Goal: Task Accomplishment & Management: Manage account settings

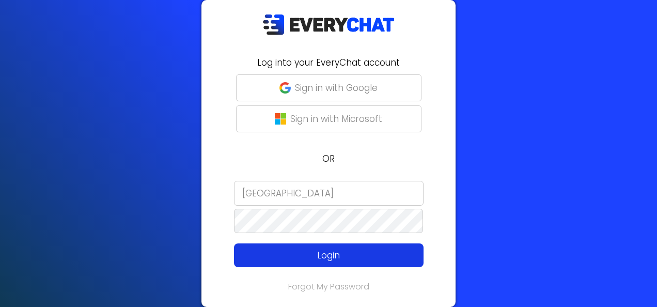
click at [249, 248] on button "Login" at bounding box center [328, 255] width 189 height 24
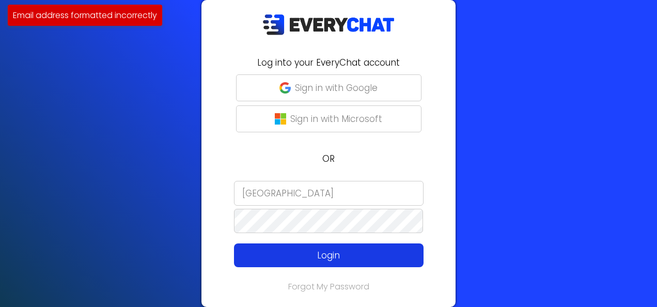
click at [285, 261] on p "Login" at bounding box center [328, 254] width 151 height 13
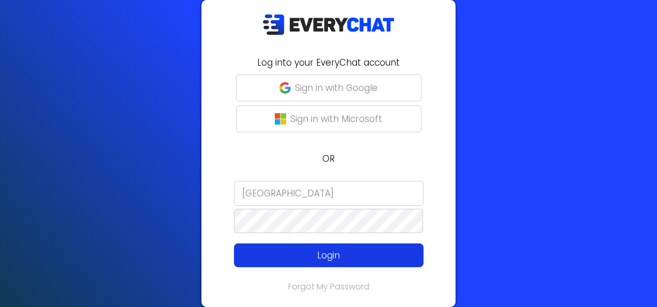
click at [287, 253] on p "Login" at bounding box center [328, 254] width 151 height 13
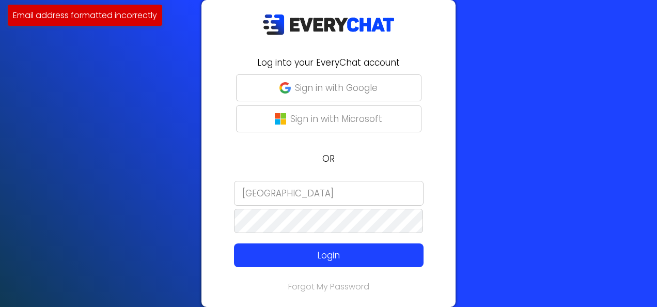
click at [296, 195] on input "[GEOGRAPHIC_DATA]" at bounding box center [328, 193] width 189 height 25
click at [294, 194] on input "[GEOGRAPHIC_DATA]" at bounding box center [328, 193] width 189 height 25
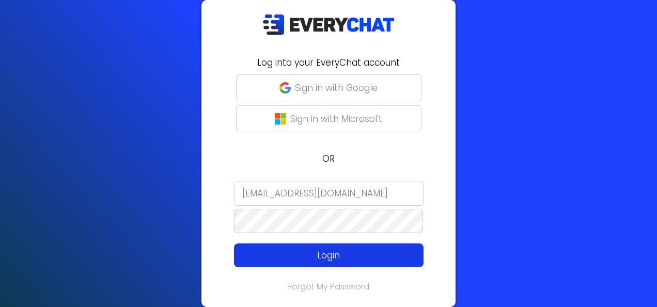
click at [319, 255] on p "Login" at bounding box center [328, 254] width 151 height 13
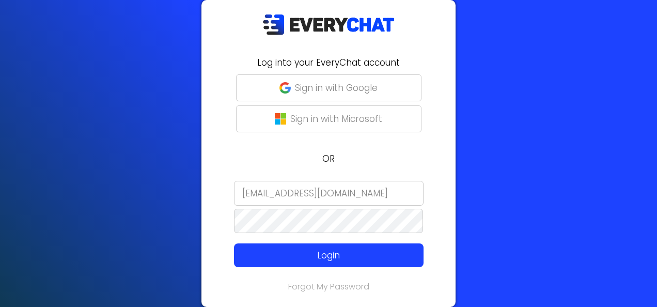
click at [258, 194] on input "[EMAIL_ADDRESS][DOMAIN_NAME]" at bounding box center [328, 193] width 189 height 25
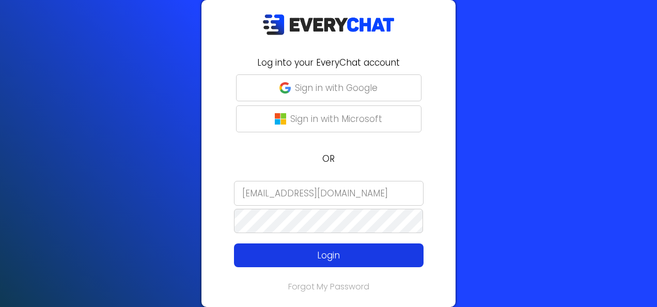
click at [280, 259] on p "Login" at bounding box center [328, 254] width 151 height 13
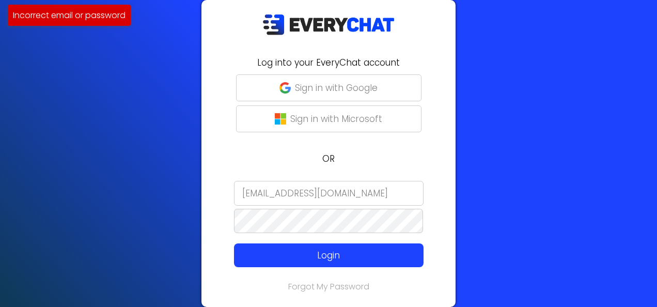
click at [279, 197] on input "[EMAIL_ADDRESS][DOMAIN_NAME]" at bounding box center [328, 193] width 189 height 25
type input "[EMAIL_ADDRESS][DOMAIN_NAME]"
click at [230, 220] on form "[EMAIL_ADDRESS][DOMAIN_NAME] Login" at bounding box center [329, 224] width 242 height 86
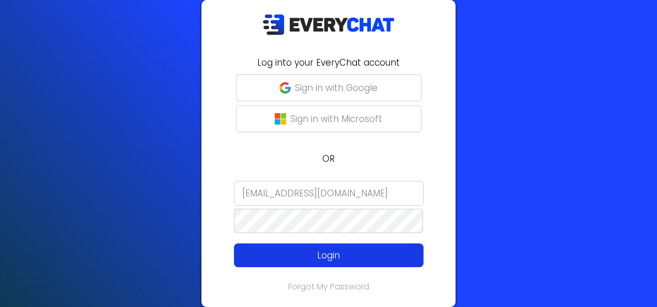
click at [294, 248] on p "Login" at bounding box center [328, 254] width 151 height 13
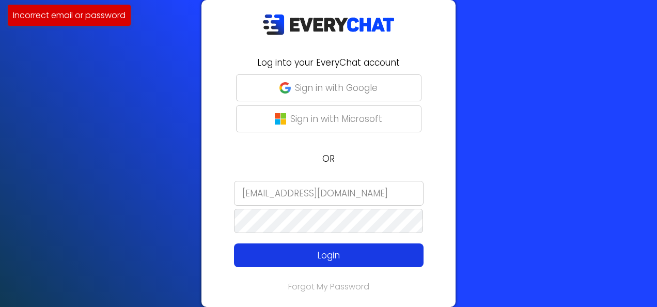
click at [305, 257] on p "Login" at bounding box center [328, 254] width 151 height 13
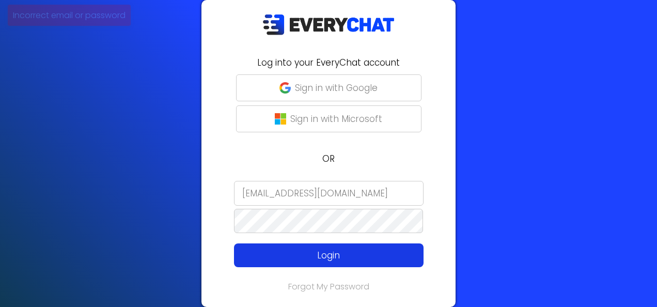
click at [315, 253] on p "Login" at bounding box center [328, 254] width 151 height 13
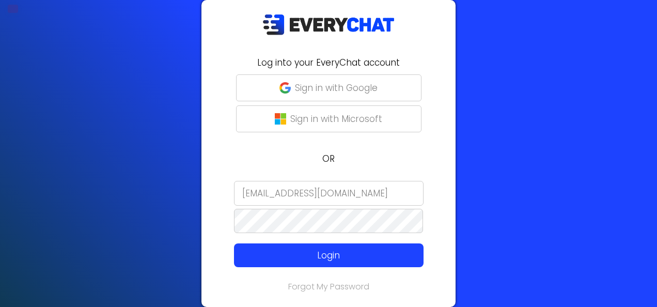
click at [373, 199] on input "[EMAIL_ADDRESS][DOMAIN_NAME]" at bounding box center [328, 193] width 189 height 25
click at [342, 200] on input "[EMAIL_ADDRESS][DOMAIN_NAME]" at bounding box center [328, 193] width 189 height 25
drag, startPoint x: 401, startPoint y: 192, endPoint x: 216, endPoint y: 190, distance: 185.3
click at [216, 190] on form "[EMAIL_ADDRESS][DOMAIN_NAME] Login" at bounding box center [329, 224] width 242 height 86
click at [282, 189] on input "[GEOGRAPHIC_DATA]" at bounding box center [328, 193] width 189 height 25
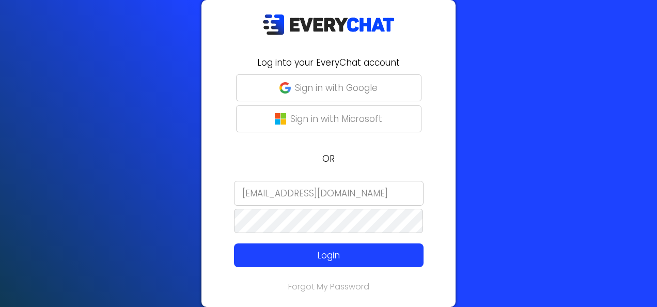
type input "[EMAIL_ADDRESS][DOMAIN_NAME]"
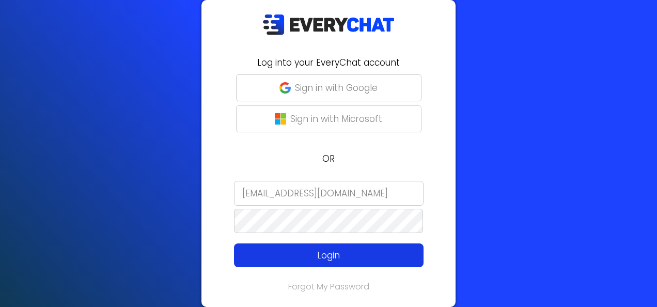
click at [293, 252] on p "Login" at bounding box center [328, 254] width 151 height 13
